Goal: Check status: Verify the current state of an ongoing process or item

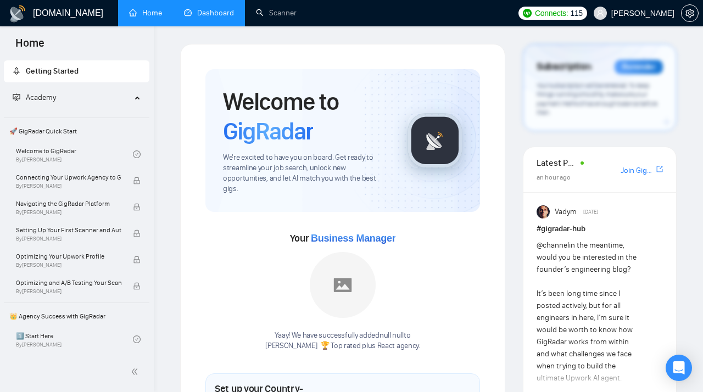
click at [216, 8] on link "Dashboard" at bounding box center [209, 12] width 50 height 9
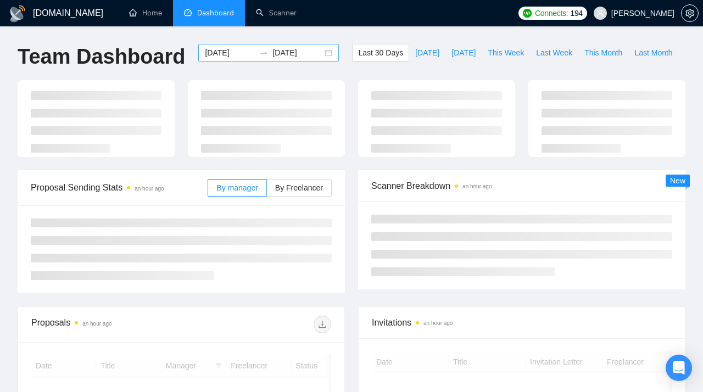
click at [321, 54] on div "[DATE] [DATE]" at bounding box center [268, 53] width 141 height 18
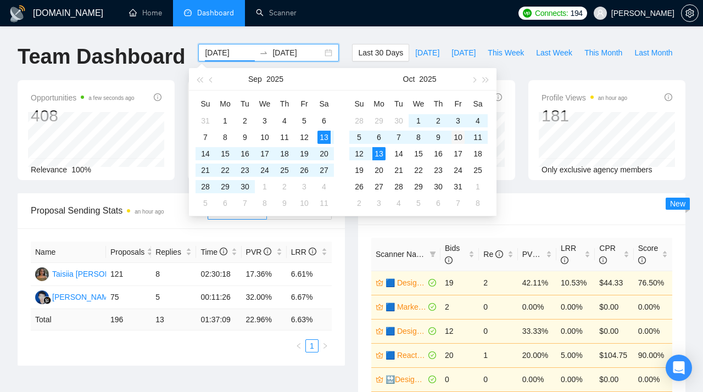
type input "[DATE]"
click at [461, 140] on div "10" at bounding box center [458, 137] width 13 height 13
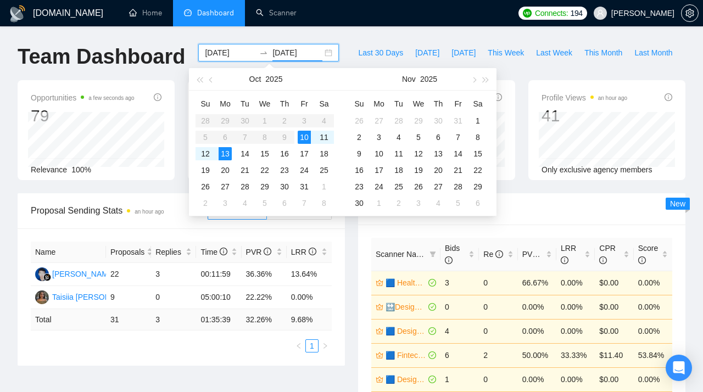
type input "[DATE]"
click at [229, 148] on div "13" at bounding box center [225, 153] width 13 height 13
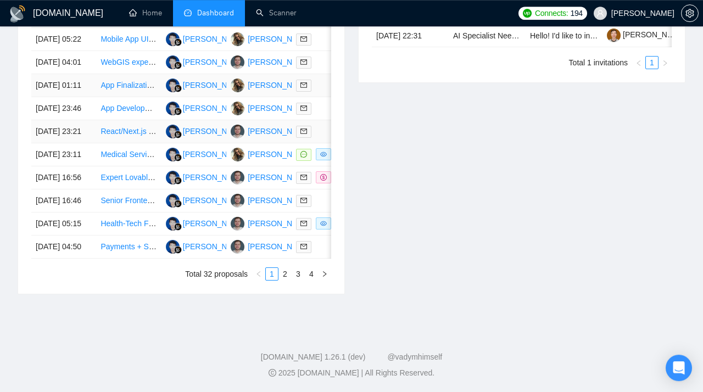
scroll to position [548, 0]
click at [283, 280] on link "2" at bounding box center [285, 274] width 12 height 12
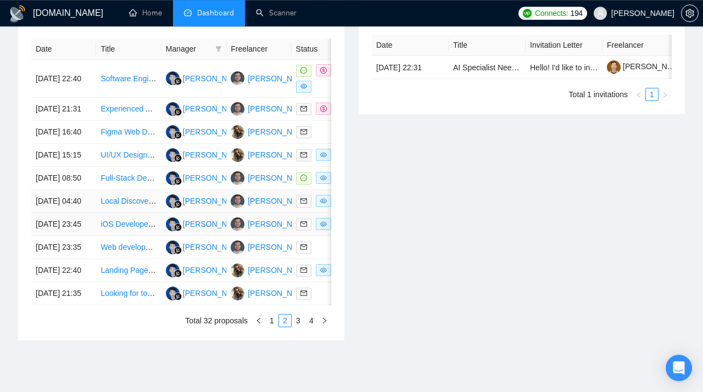
scroll to position [471, 0]
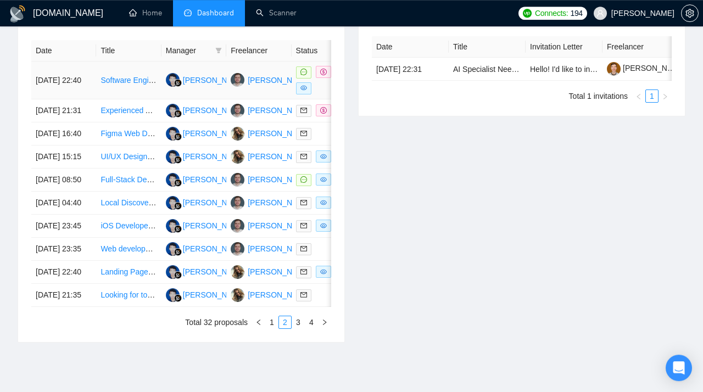
click at [132, 79] on link "Software Engineer for Soap Payments Platform" at bounding box center [182, 80] width 162 height 9
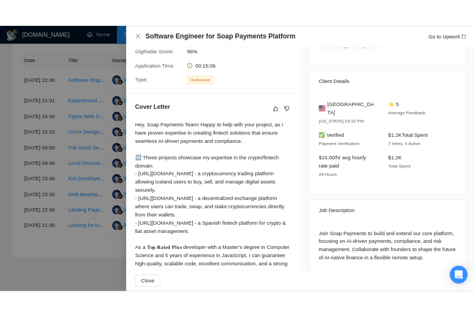
scroll to position [298, 0]
